Goal: Transaction & Acquisition: Purchase product/service

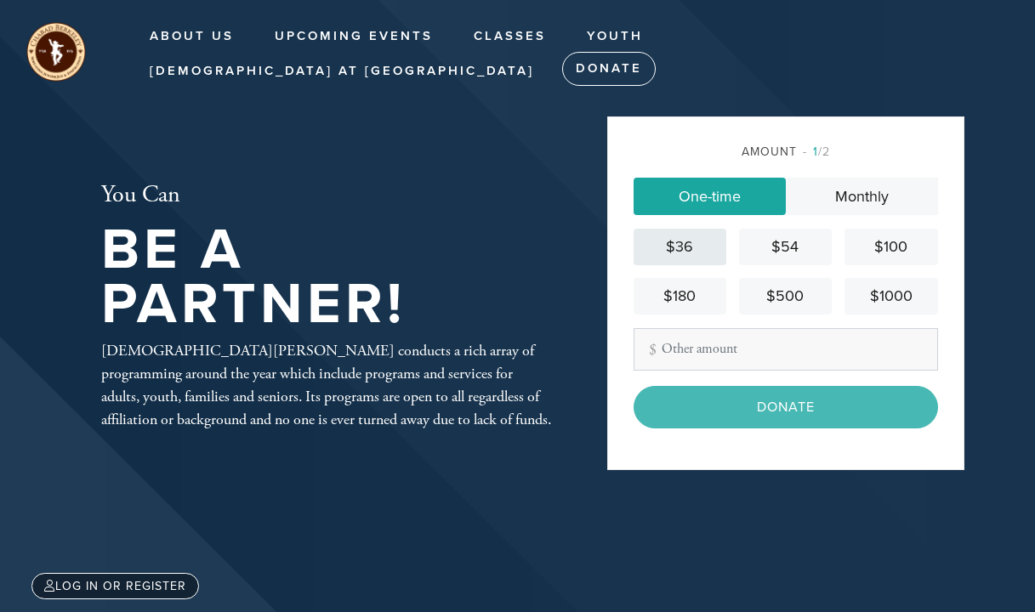
click at [664, 240] on div "$36" at bounding box center [679, 246] width 79 height 23
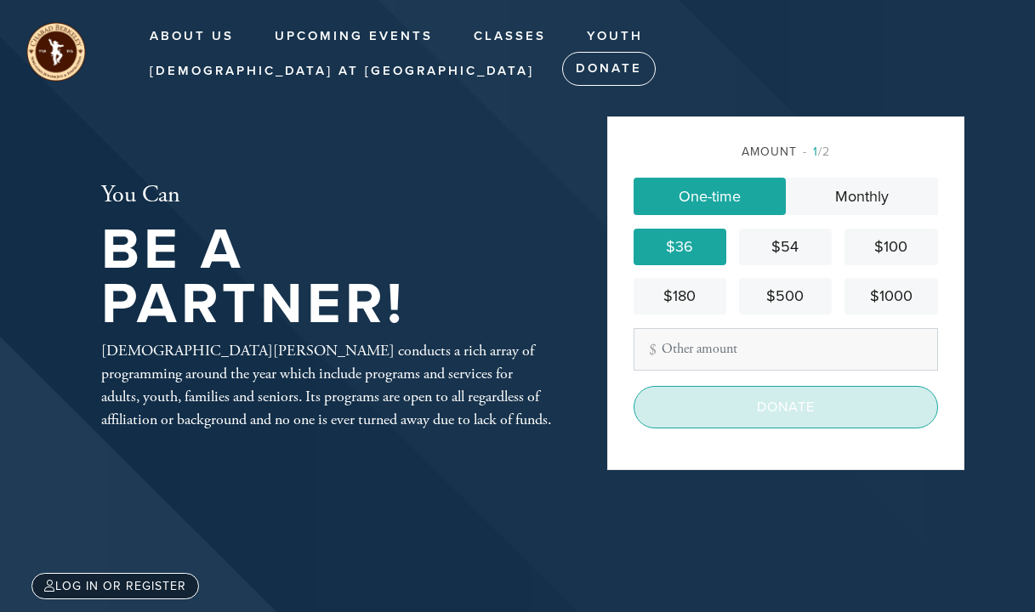
click at [786, 412] on input "Donate" at bounding box center [785, 407] width 304 height 43
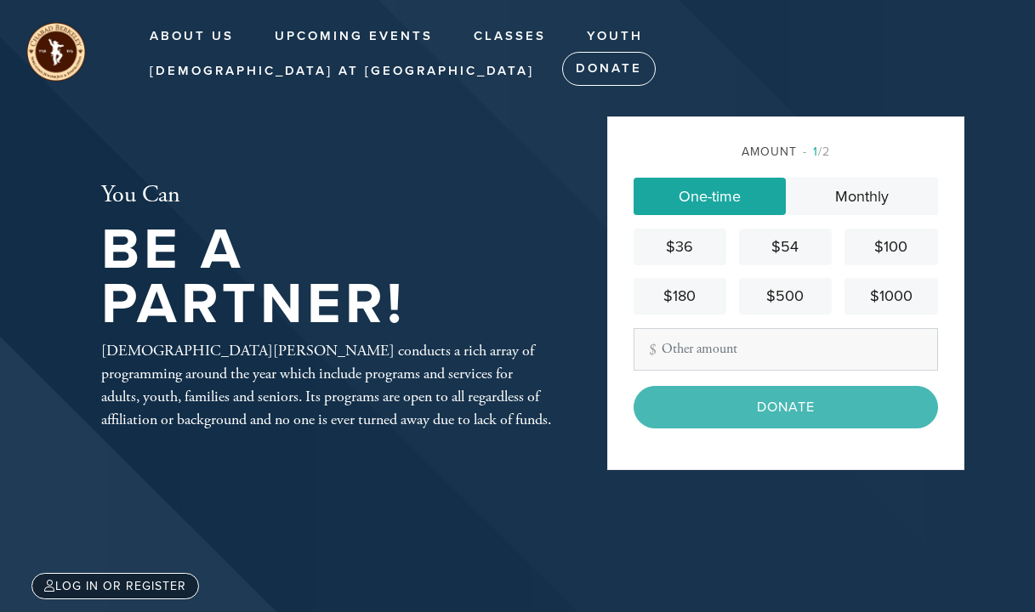
click at [689, 238] on div "$36" at bounding box center [679, 246] width 79 height 23
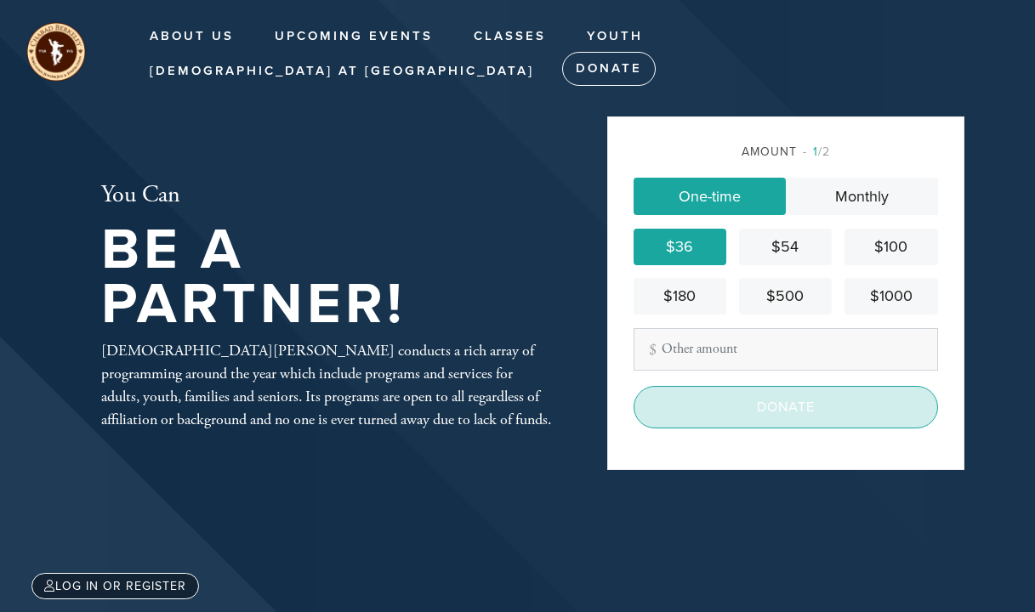
click at [792, 407] on input "Donate" at bounding box center [785, 407] width 304 height 43
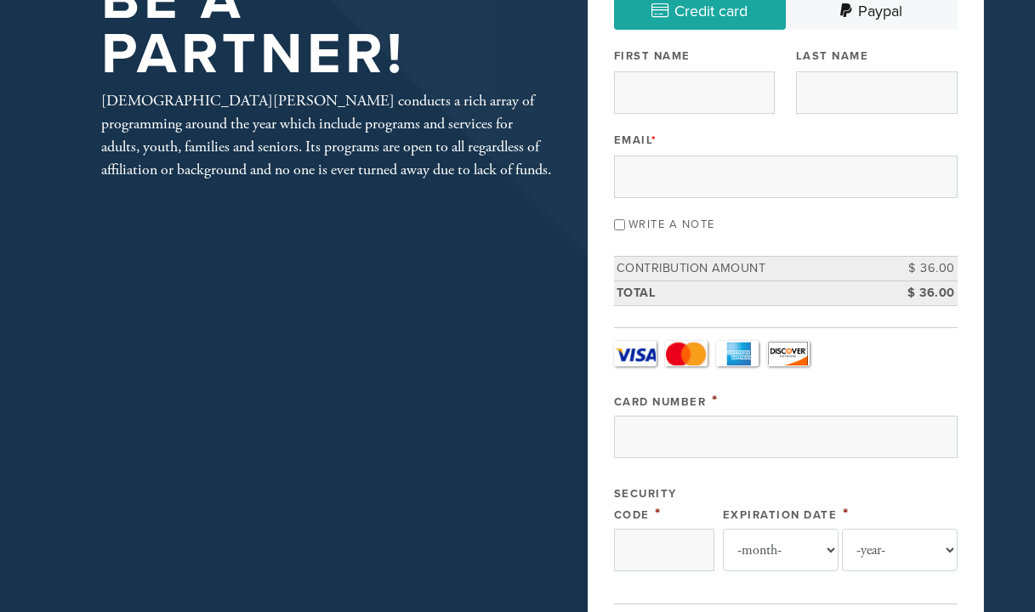
scroll to position [170, 0]
click at [354, 354] on div "You Can Be A Partner! Chabad Berkeley conducts a rich array of programming arou…" at bounding box center [518, 618] width 918 height 1372
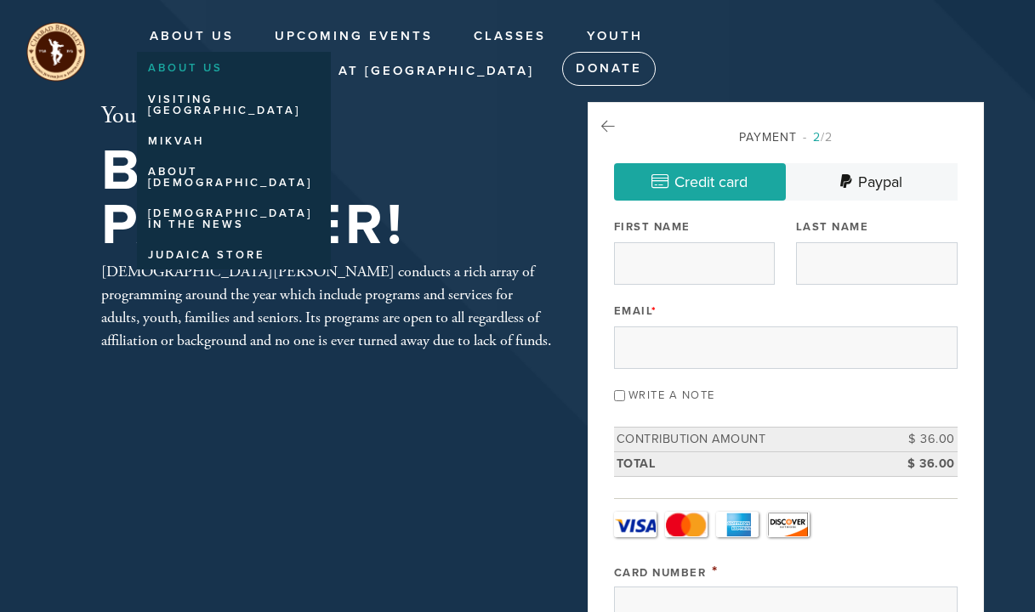
click at [196, 68] on link "About US" at bounding box center [230, 69] width 186 height 28
